Goal: Task Accomplishment & Management: Use online tool/utility

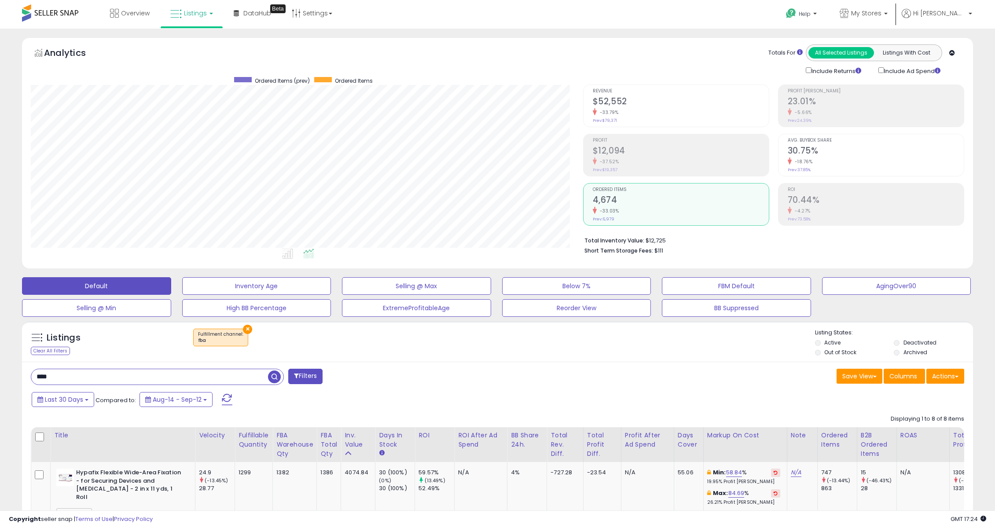
select select "**"
click at [887, 18] on p "My Stores" at bounding box center [864, 14] width 48 height 11
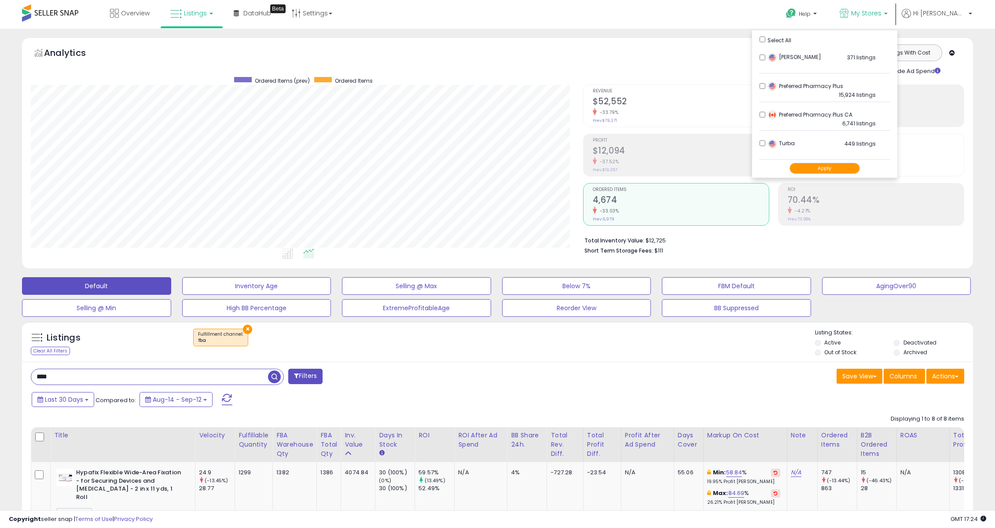
click at [840, 166] on button "Apply" at bounding box center [824, 168] width 70 height 11
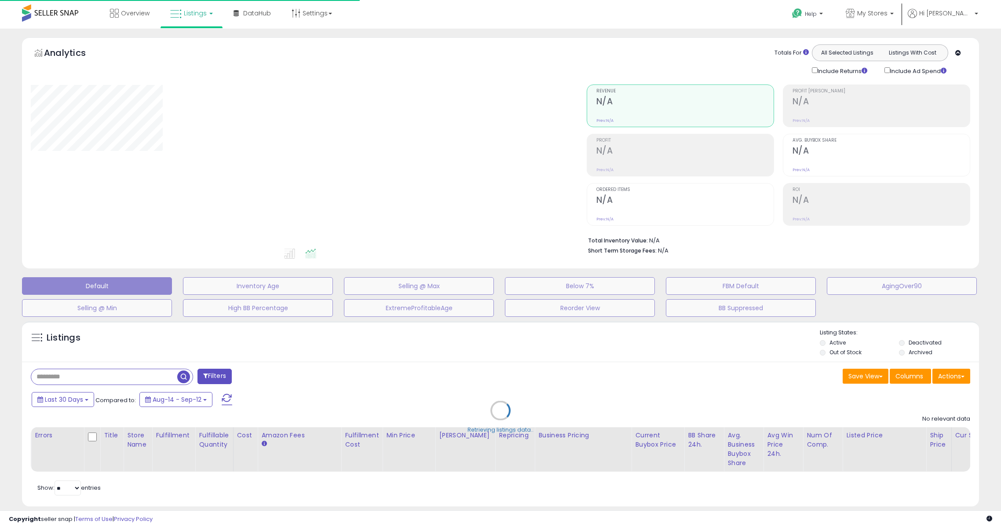
type input "****"
select select "**"
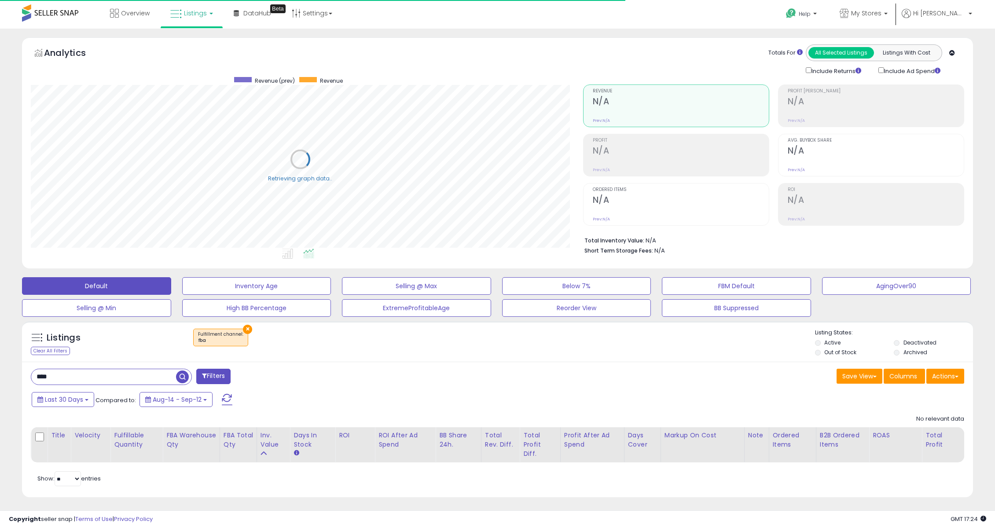
scroll to position [180, 552]
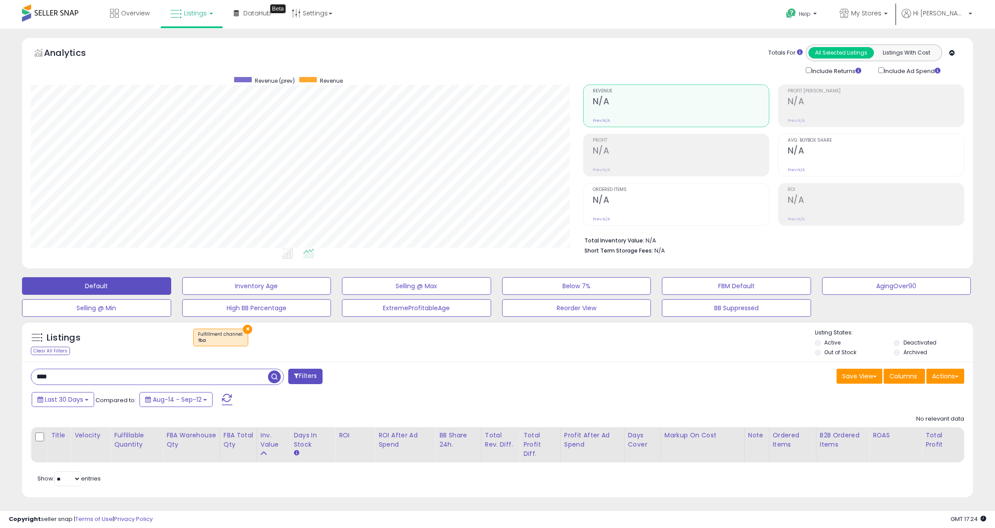
drag, startPoint x: 99, startPoint y: 381, endPoint x: -40, endPoint y: 379, distance: 138.2
click at [0, 379] on html "Unable to login Retrieving listings data.. has not yet accepted the Terms of Us…" at bounding box center [497, 264] width 995 height 528
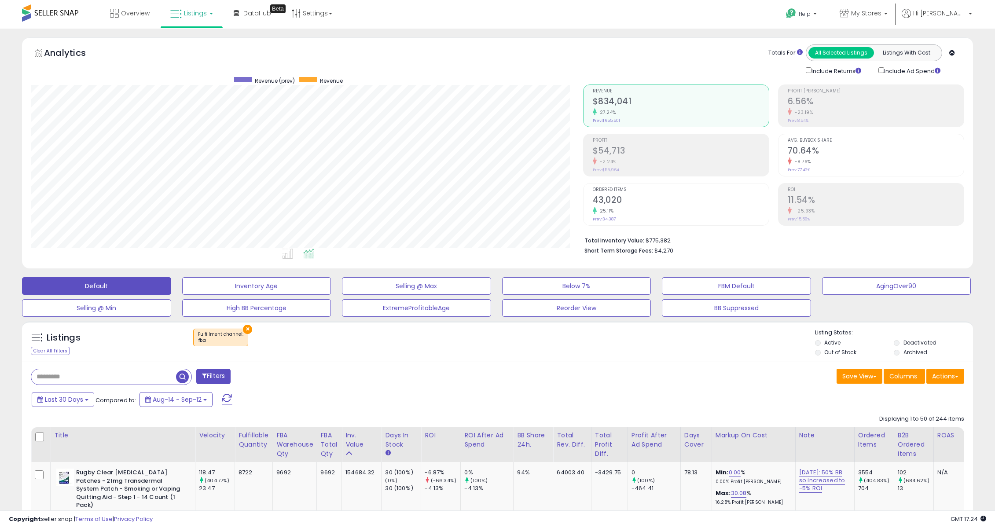
click at [676, 165] on div "-2.24%" at bounding box center [681, 162] width 176 height 8
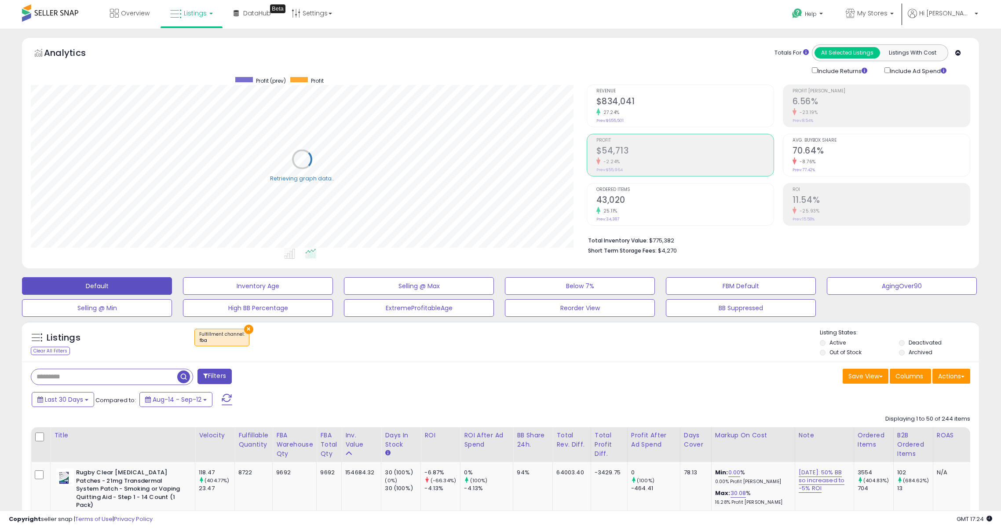
scroll to position [439825, 439453]
click at [651, 84] on li "Revenue $834,041 27.24% Prev: $655,501" at bounding box center [676, 105] width 186 height 43
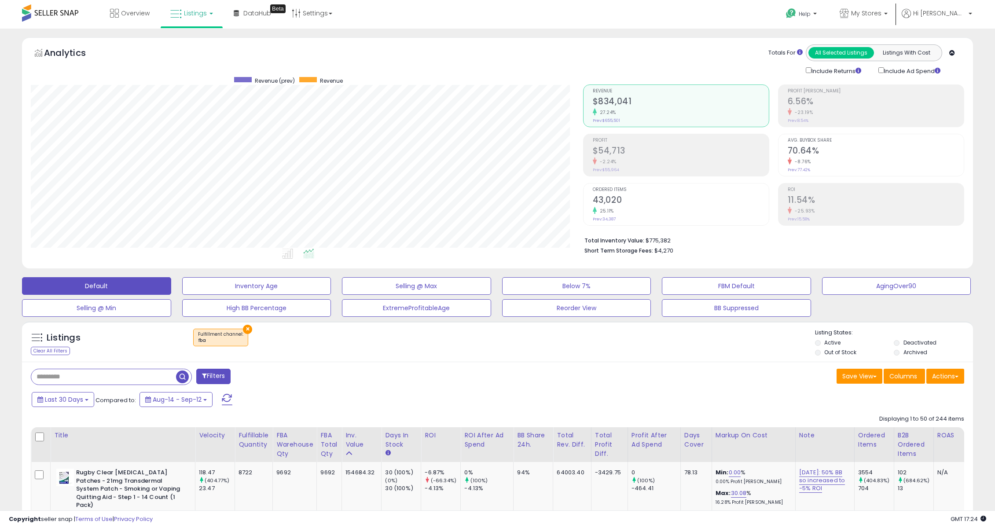
click at [667, 159] on div "-2.24%" at bounding box center [681, 162] width 176 height 8
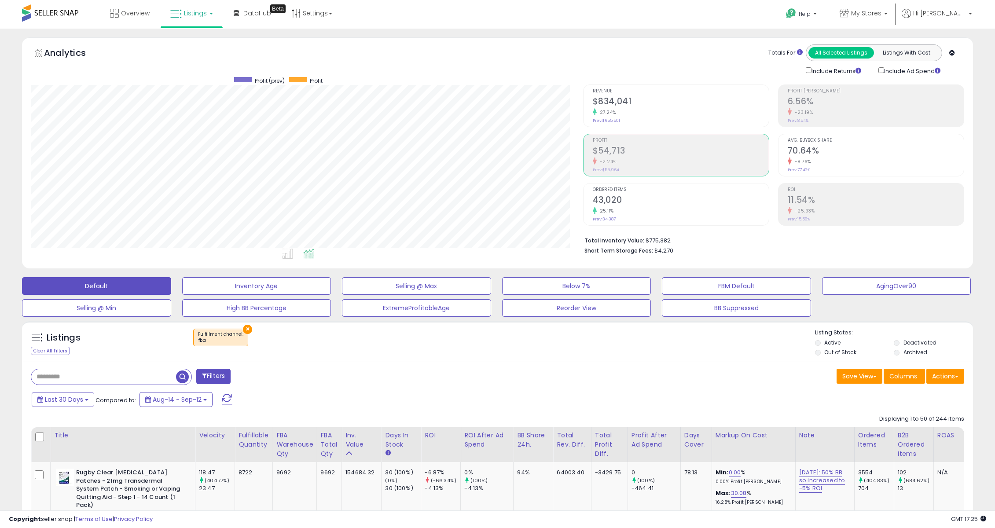
click at [775, 355] on div "Listings Clear All Filters × Fulfillment channel : fba" at bounding box center [497, 344] width 951 height 30
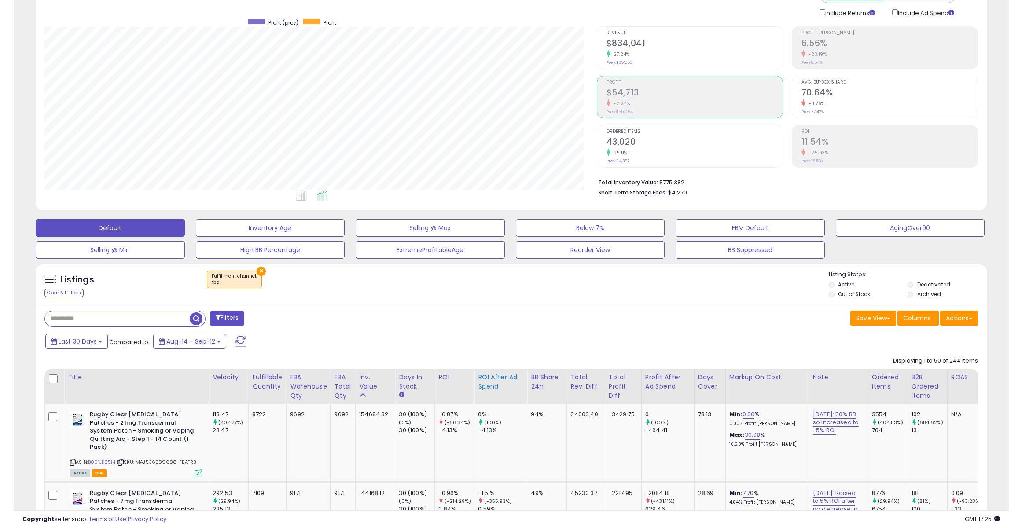
scroll to position [176, 0]
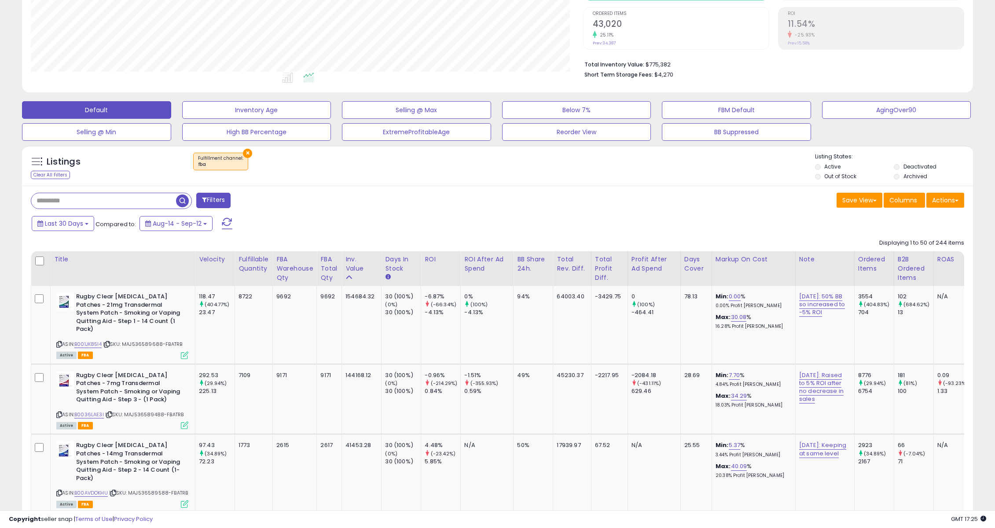
click at [0, 337] on html "Unable to login Retrieving listings data.. has not yet accepted the Terms of Us…" at bounding box center [497, 88] width 995 height 528
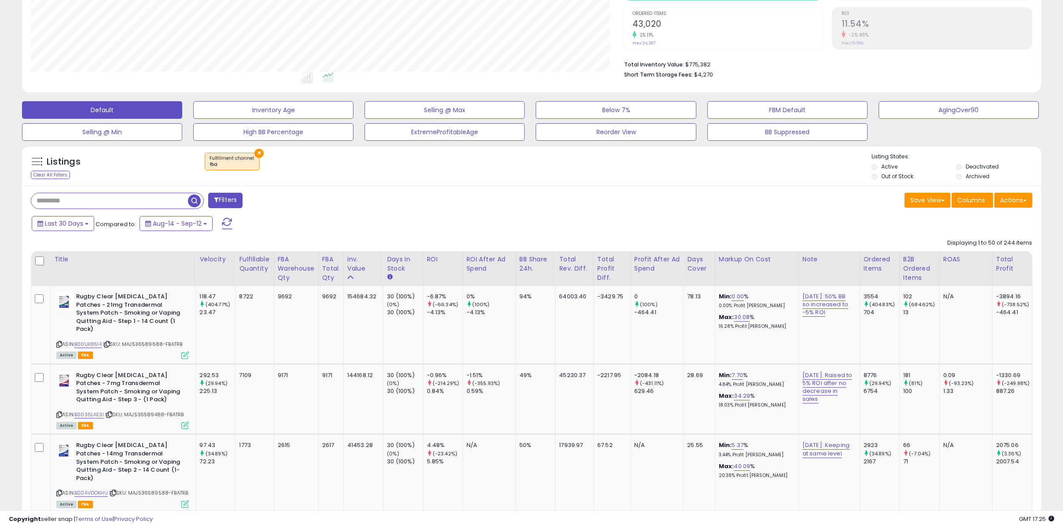
scroll to position [180, 591]
click at [1001, 262] on div "Total Profit" at bounding box center [1012, 264] width 32 height 18
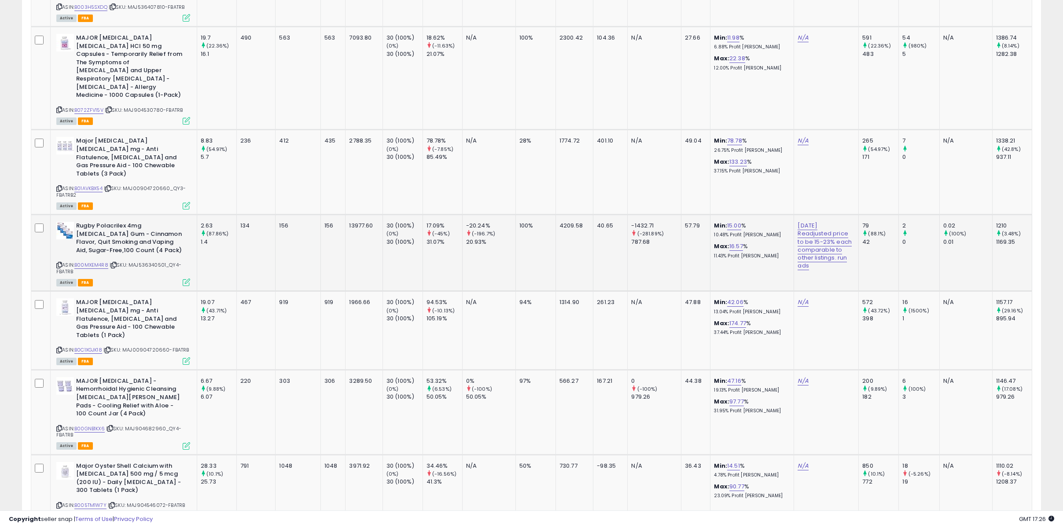
scroll to position [1188, 0]
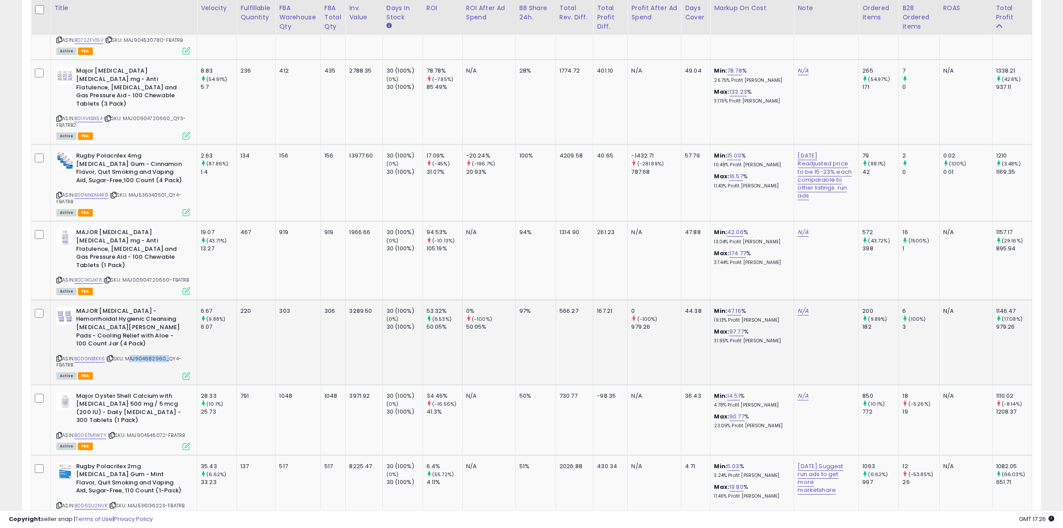
drag, startPoint x: 129, startPoint y: 303, endPoint x: 166, endPoint y: 301, distance: 37.0
click at [166, 355] on span "| SKU: MAJ904682960_QY4-FBATRB" at bounding box center [118, 361] width 125 height 13
copy span "MAJ904682960"
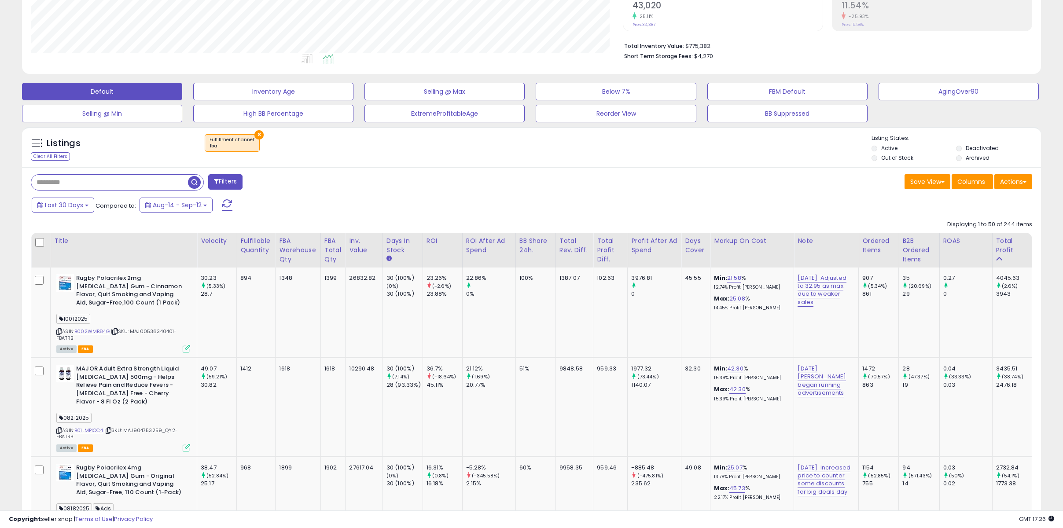
scroll to position [176, 0]
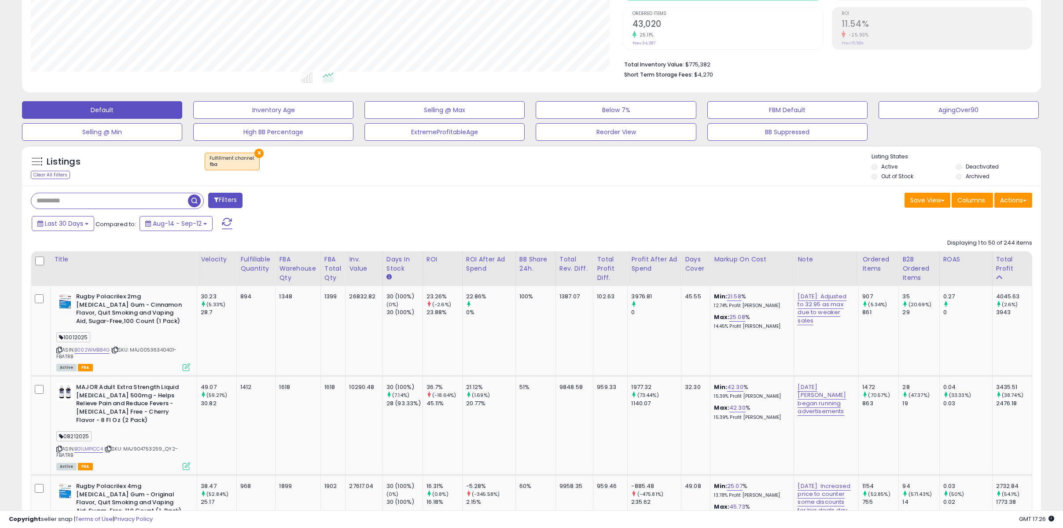
click at [105, 197] on input "text" at bounding box center [109, 200] width 157 height 15
paste input "**********"
type input "**********"
click at [297, 199] on span "button" at bounding box center [292, 200] width 13 height 13
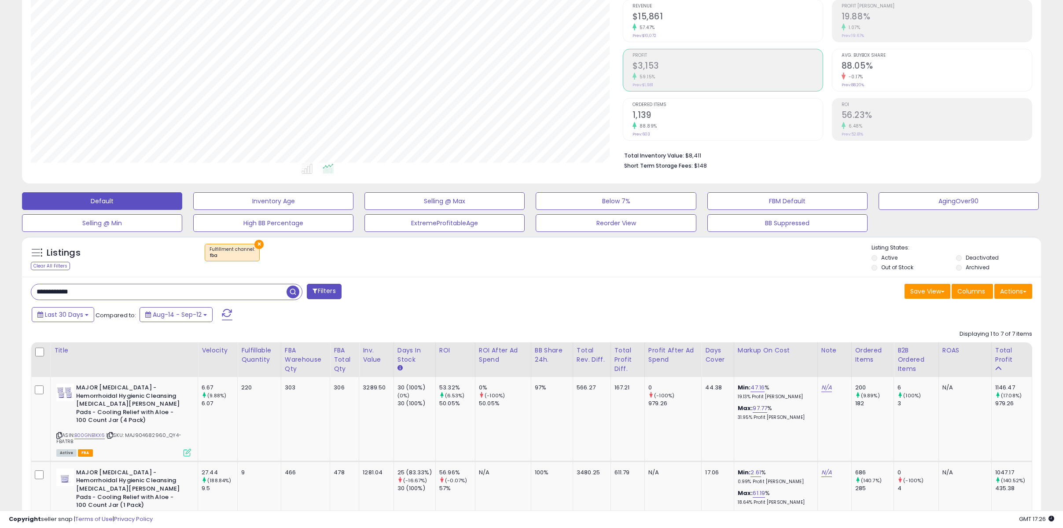
scroll to position [99, 0]
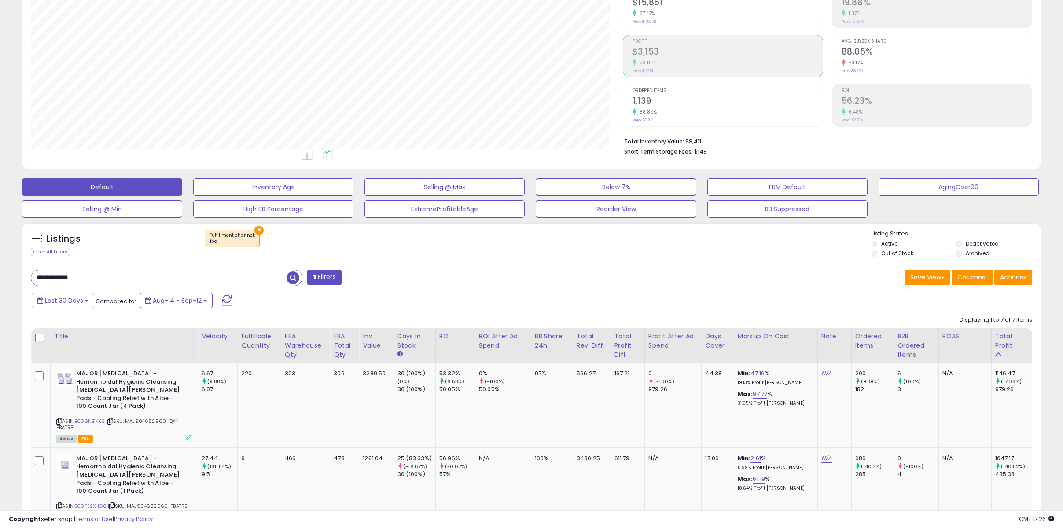
click at [785, 273] on div "Save View Save As New View Update Current View Columns Actions Import Export Vi…" at bounding box center [785, 278] width 507 height 17
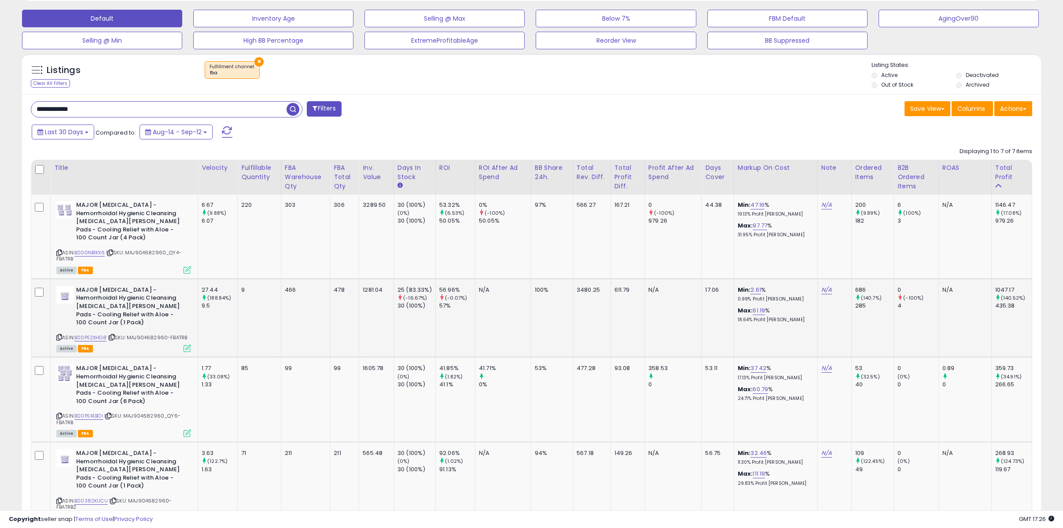
scroll to position [275, 0]
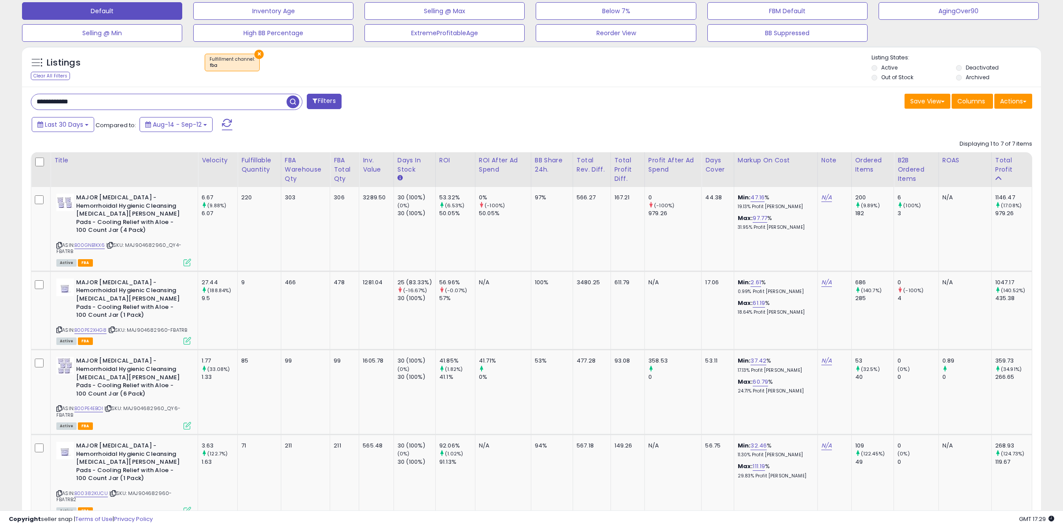
click at [459, 73] on div "× Fulfillment channel : fba" at bounding box center [533, 66] width 678 height 25
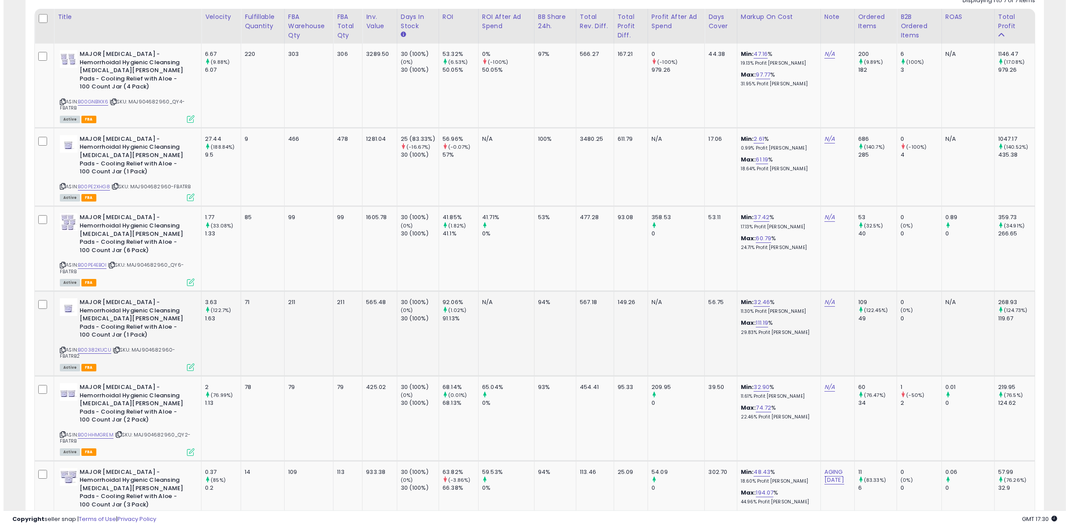
scroll to position [363, 0]
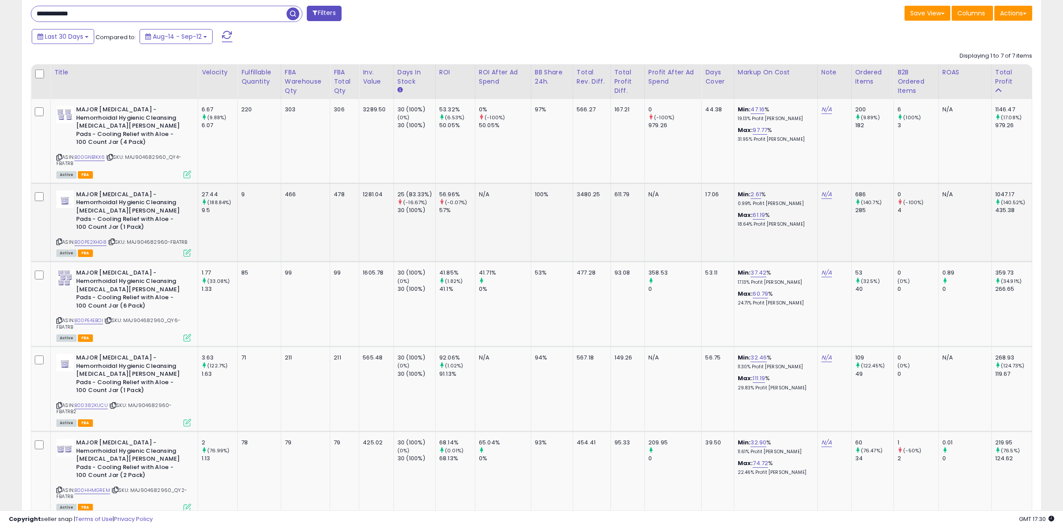
click at [185, 249] on icon at bounding box center [186, 252] width 7 height 7
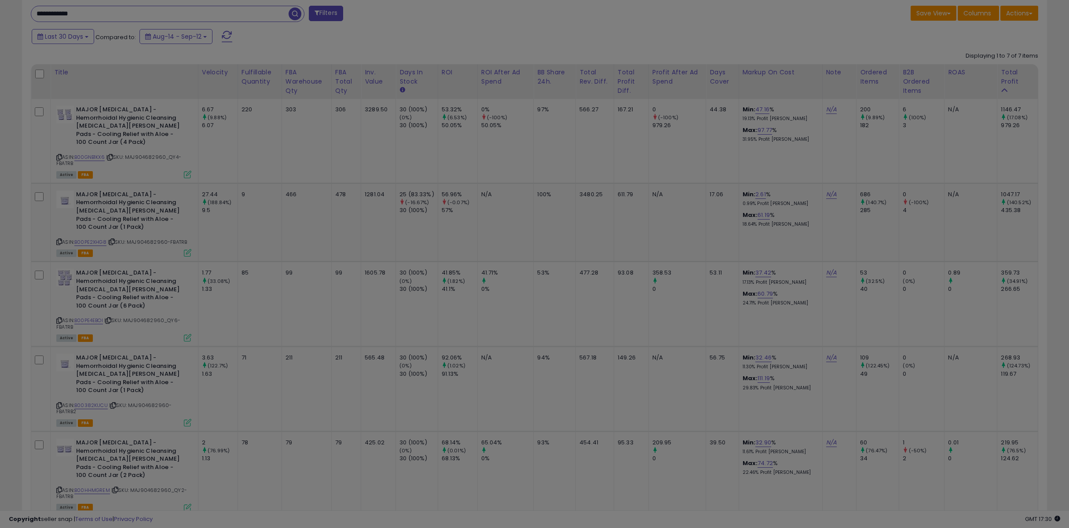
scroll to position [180, 596]
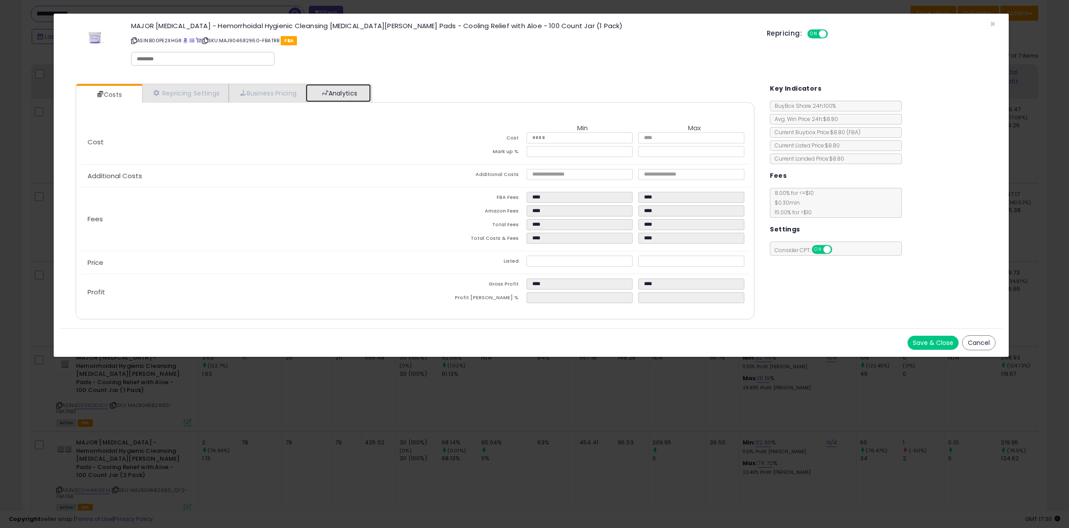
click at [330, 99] on link "Analytics" at bounding box center [338, 93] width 65 height 18
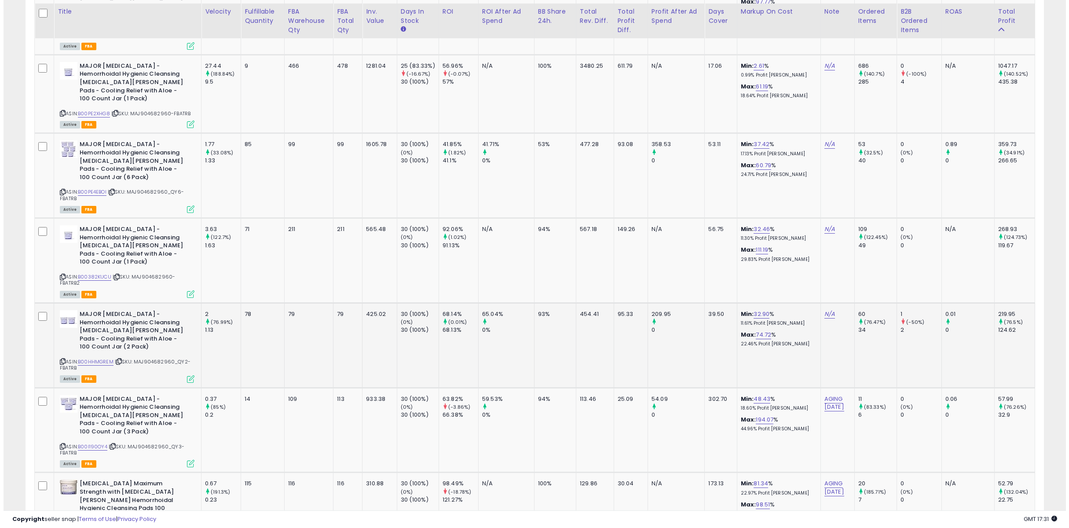
scroll to position [495, 0]
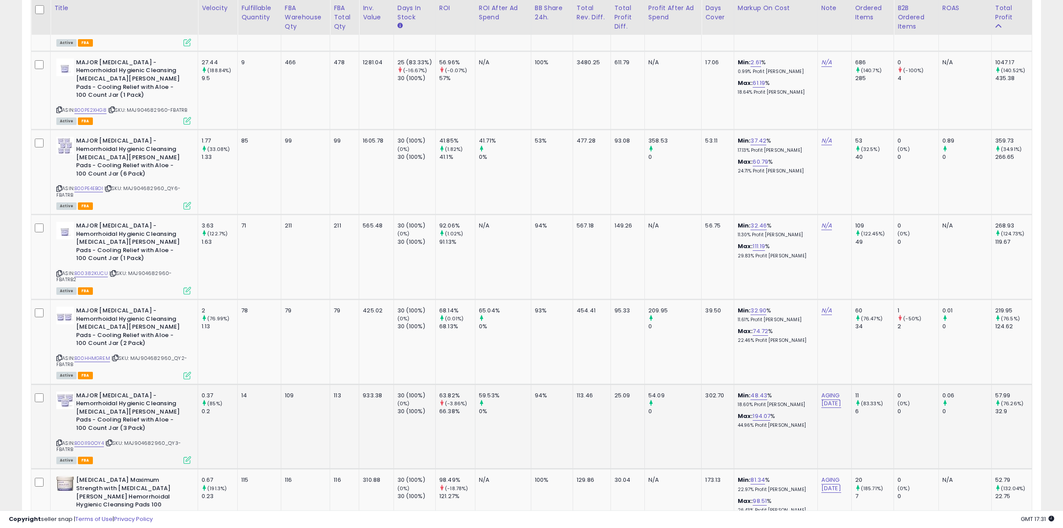
click at [187, 456] on icon at bounding box center [186, 459] width 7 height 7
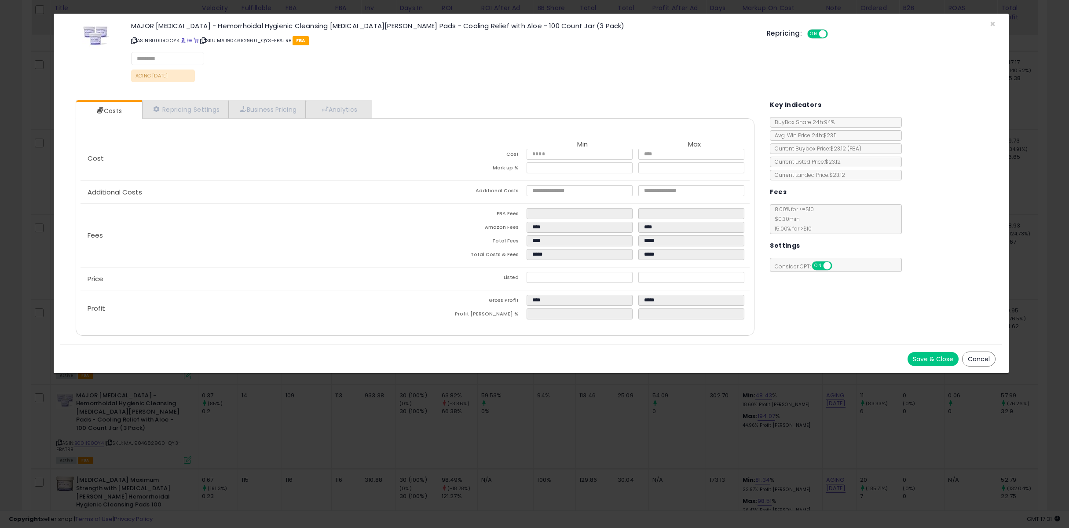
select select "******"
click at [181, 109] on link "Repricing Settings" at bounding box center [185, 110] width 87 height 18
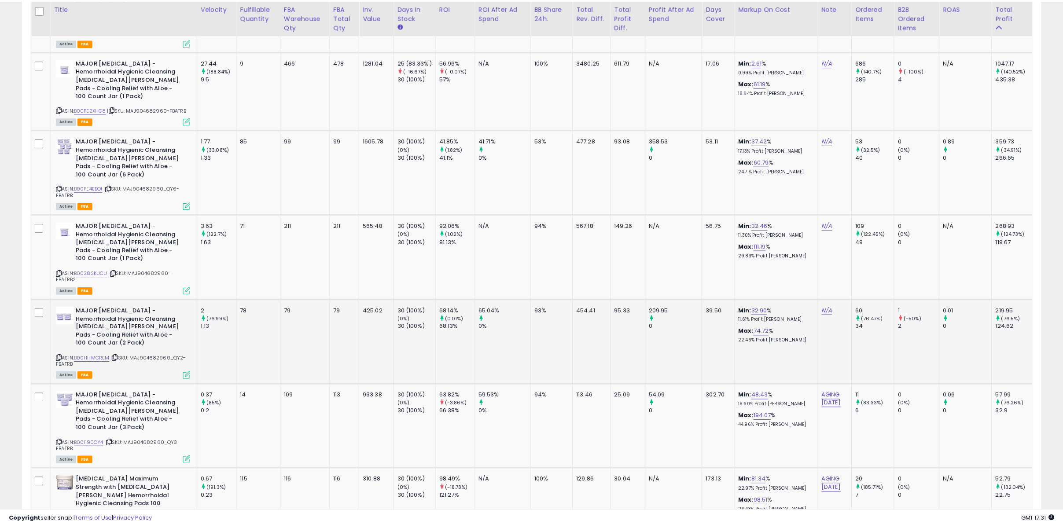
scroll to position [439825, 439413]
